Goal: Find specific page/section: Find specific page/section

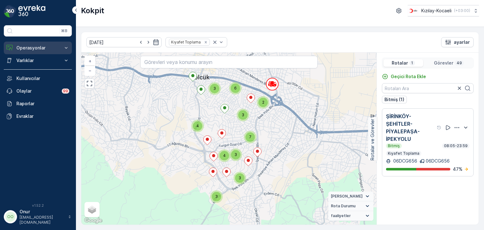
click at [29, 48] on p "Operasyonlar" at bounding box center [37, 48] width 43 height 6
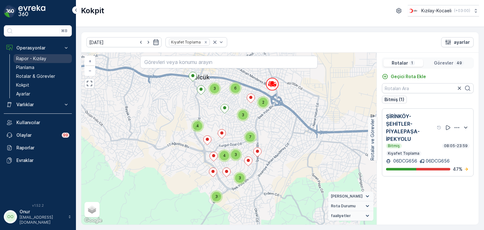
click at [31, 59] on p "Rapor - Kızılay" at bounding box center [31, 58] width 30 height 6
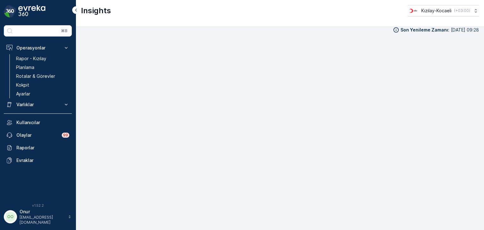
scroll to position [6, 0]
click at [29, 69] on p "Planlama" at bounding box center [25, 67] width 18 height 6
